Goal: Transaction & Acquisition: Book appointment/travel/reservation

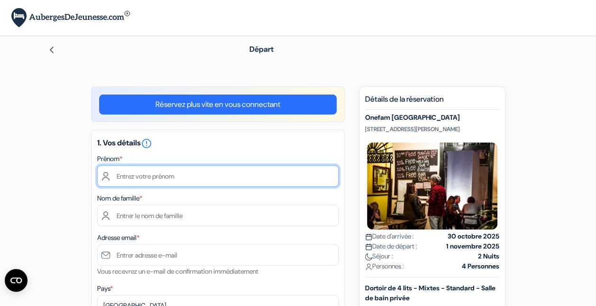
click at [205, 171] on input "text" at bounding box center [218, 175] width 242 height 21
click at [152, 173] on input "text" at bounding box center [218, 175] width 242 height 21
type input "[PERSON_NAME]"
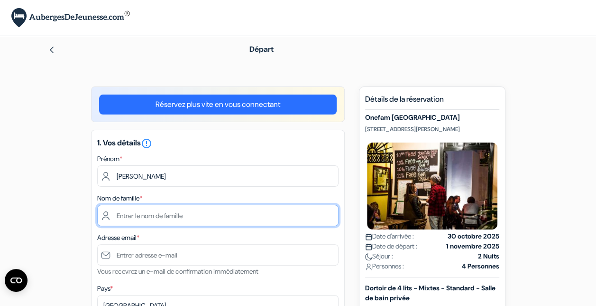
type input "Poirier"
type input "[EMAIL_ADDRESS][DOMAIN_NAME]"
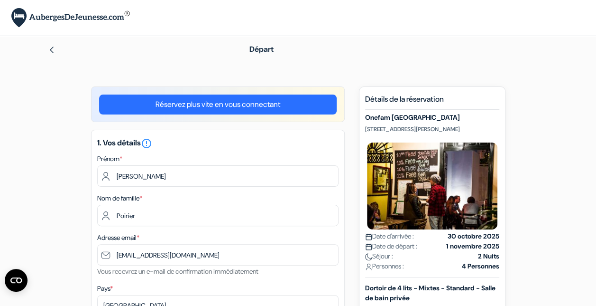
type input "0622128775"
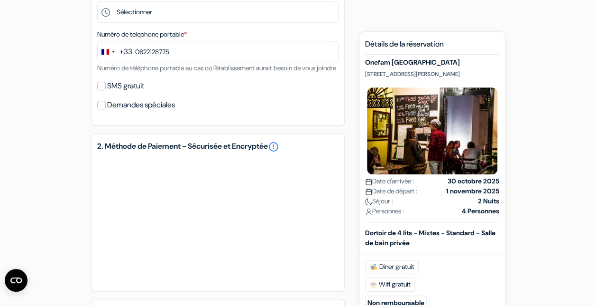
scroll to position [332, 0]
click at [101, 91] on input "SMS gratuit" at bounding box center [101, 86] width 9 height 9
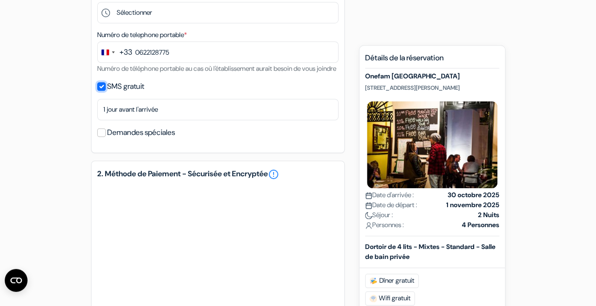
click at [101, 91] on input "SMS gratuit" at bounding box center [101, 86] width 9 height 9
checkbox input "false"
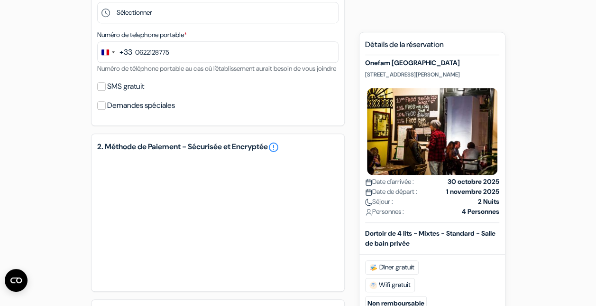
click at [170, 112] on label "Demandes spéciales" at bounding box center [141, 105] width 68 height 13
click at [106, 110] on input "Demandes spéciales" at bounding box center [101, 105] width 9 height 9
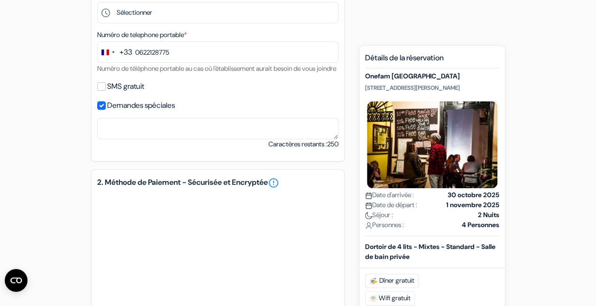
click at [170, 112] on label "Demandes spéciales" at bounding box center [141, 105] width 68 height 13
click at [106, 110] on input "Demandes spéciales" at bounding box center [101, 105] width 9 height 9
checkbox input "false"
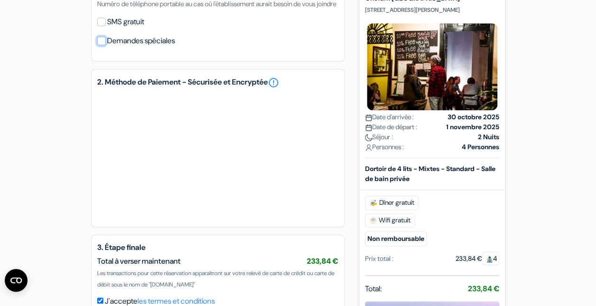
scroll to position [399, 0]
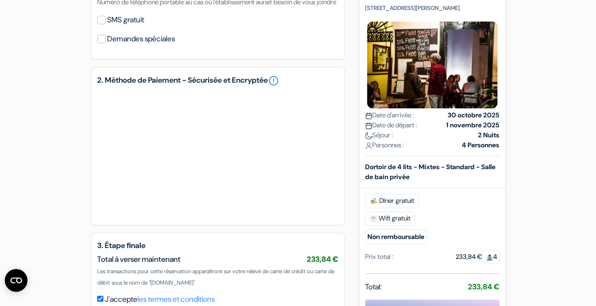
click at [55, 215] on div "add_box Onefam Sevilla Centro [STREET_ADDRESS][PERSON_NAME] done done *" at bounding box center [298, 34] width 541 height 692
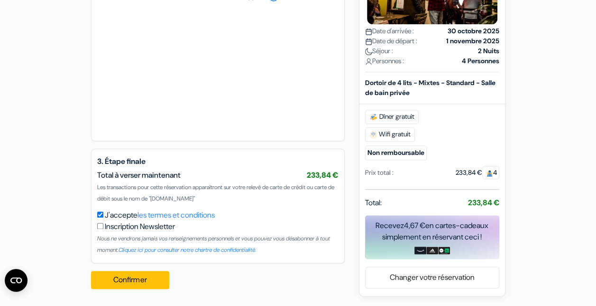
scroll to position [494, 0]
click at [123, 280] on button "Confirmer Loading..." at bounding box center [130, 279] width 79 height 18
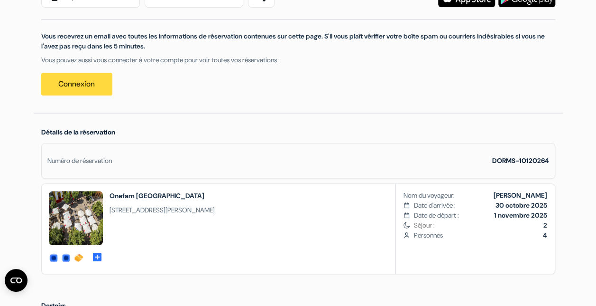
scroll to position [169, 0]
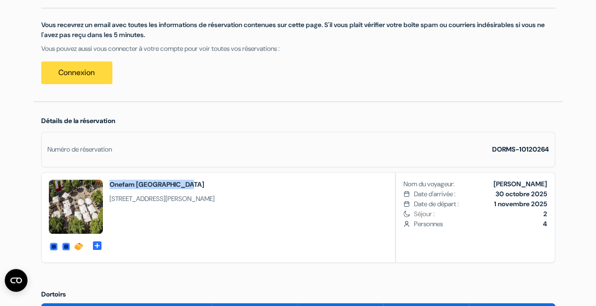
drag, startPoint x: 178, startPoint y: 183, endPoint x: 109, endPoint y: 178, distance: 69.4
click at [110, 179] on h2 "Onefam [GEOGRAPHIC_DATA]" at bounding box center [162, 183] width 105 height 9
copy h2 "Onefam [GEOGRAPHIC_DATA]"
drag, startPoint x: 279, startPoint y: 191, endPoint x: 110, endPoint y: 180, distance: 169.3
click at [110, 180] on div "private-rooms-details dorms-details private-rooms-details" at bounding box center [298, 217] width 514 height 91
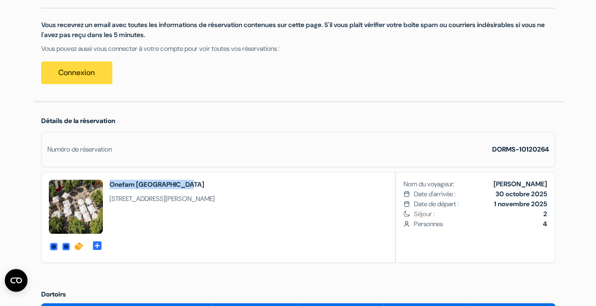
copy div "Onefam [GEOGRAPHIC_DATA] Centro [STREET_ADDRESS][PERSON_NAME]"
